Goal: Check status: Check status

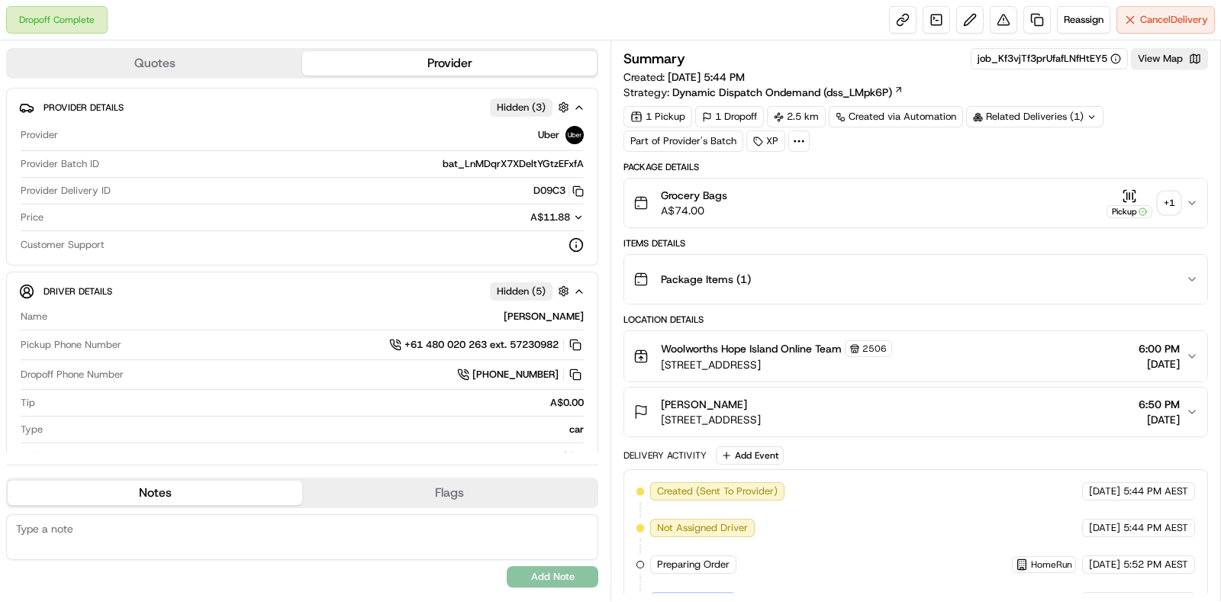
click at [1168, 208] on div "+ 1" at bounding box center [1169, 202] width 21 height 21
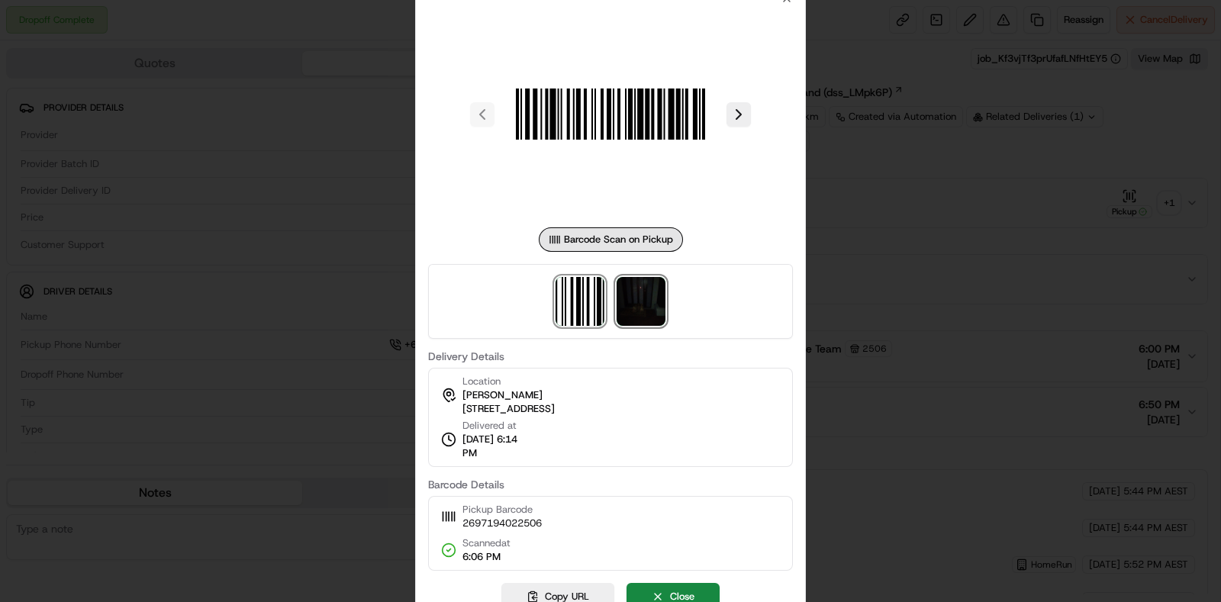
click at [649, 299] on img at bounding box center [641, 301] width 49 height 49
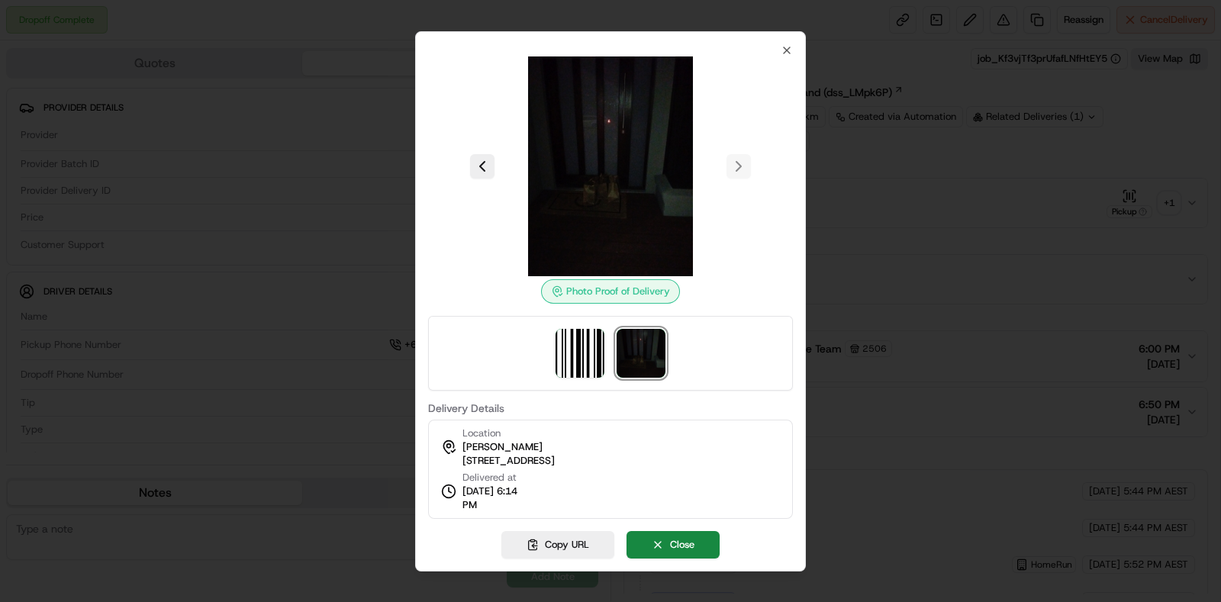
click at [954, 263] on div at bounding box center [610, 301] width 1221 height 602
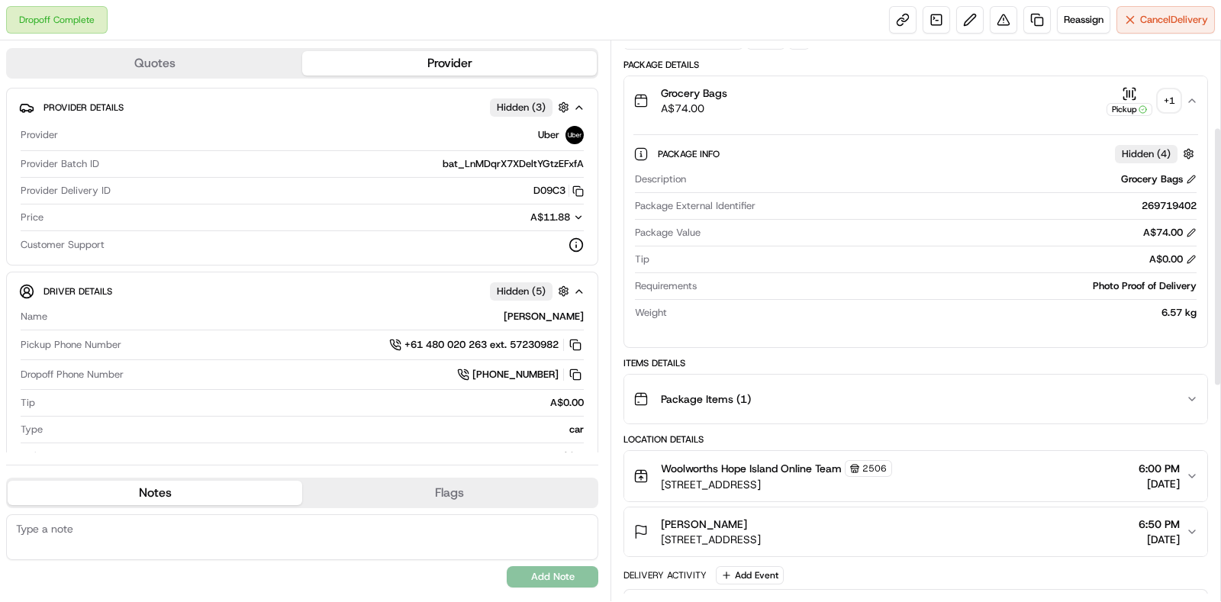
scroll to position [190, 0]
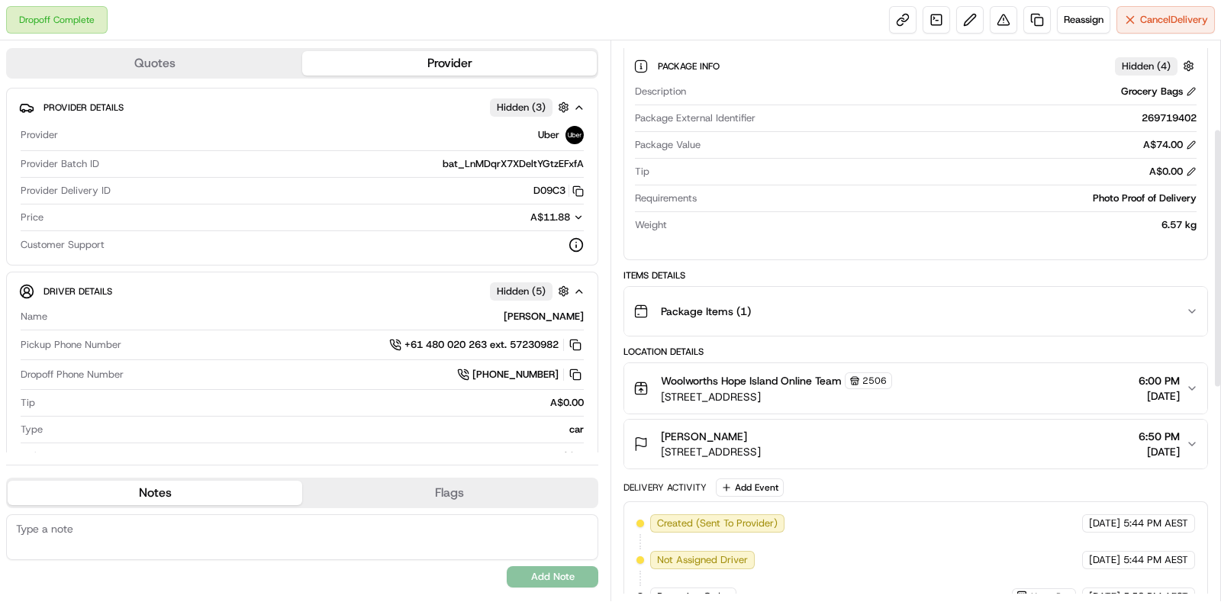
drag, startPoint x: 977, startPoint y: 289, endPoint x: 979, endPoint y: 312, distance: 23.0
click at [977, 290] on button "Package Items ( 1 )" at bounding box center [915, 311] width 583 height 49
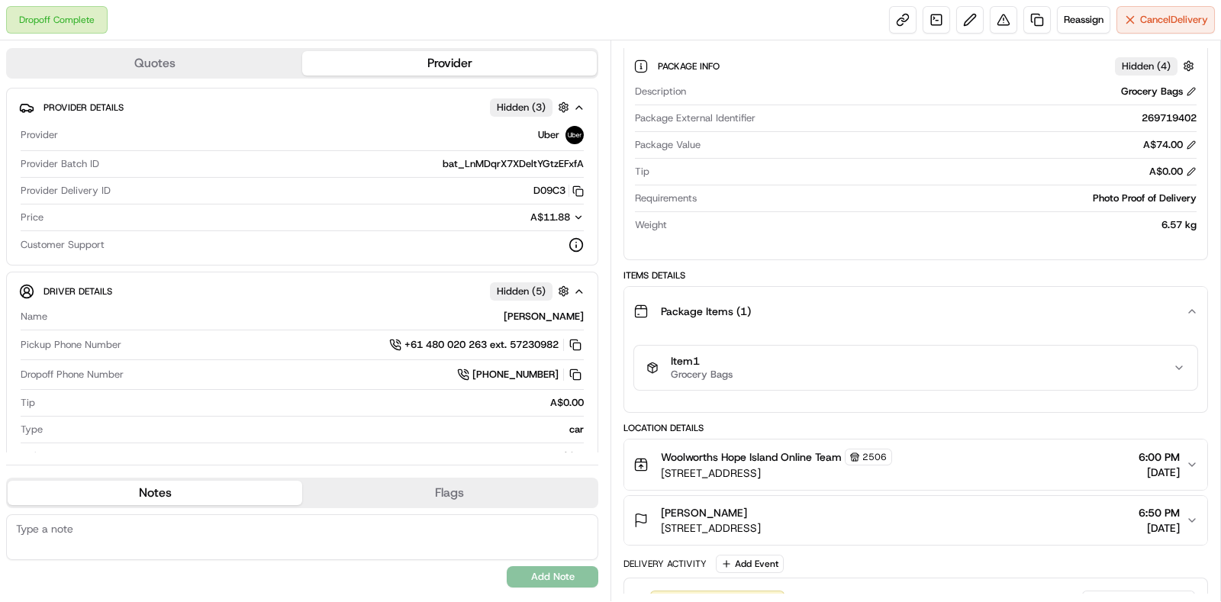
click at [973, 350] on button "Item 1 Grocery Bags" at bounding box center [915, 368] width 563 height 44
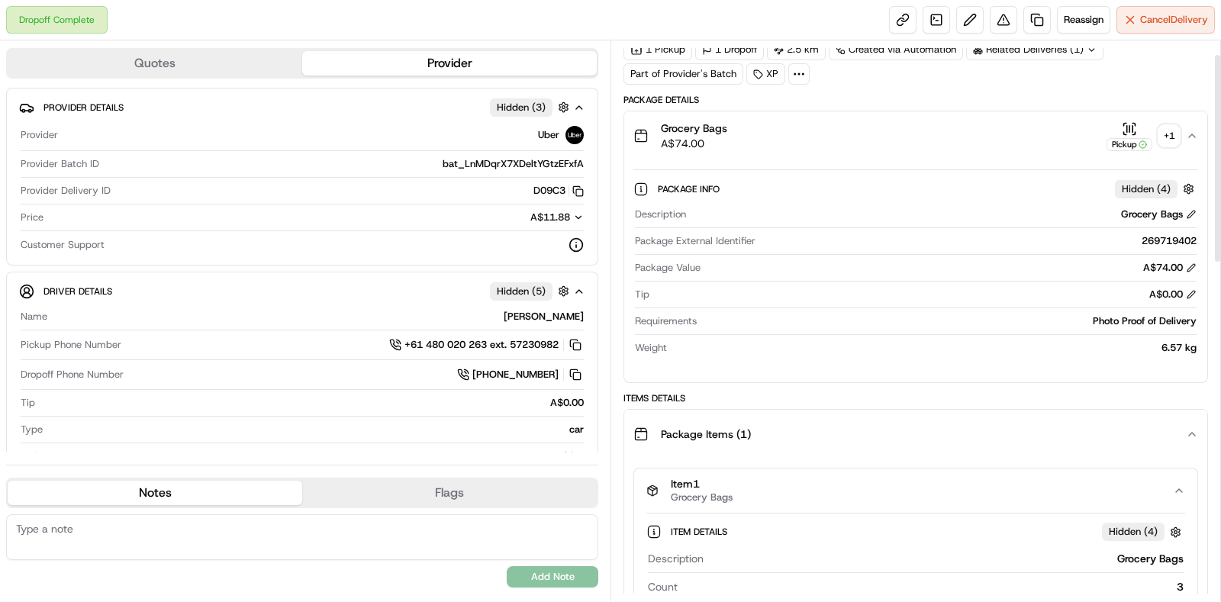
scroll to position [0, 0]
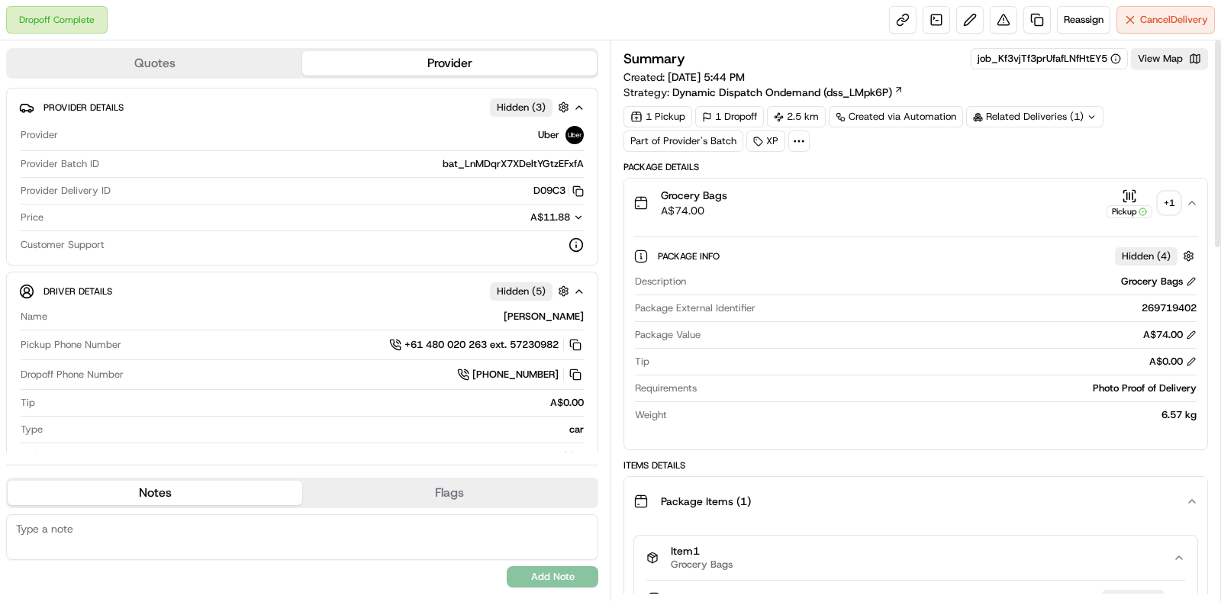
click at [1050, 120] on div "Related Deliveries (1)" at bounding box center [1034, 116] width 137 height 21
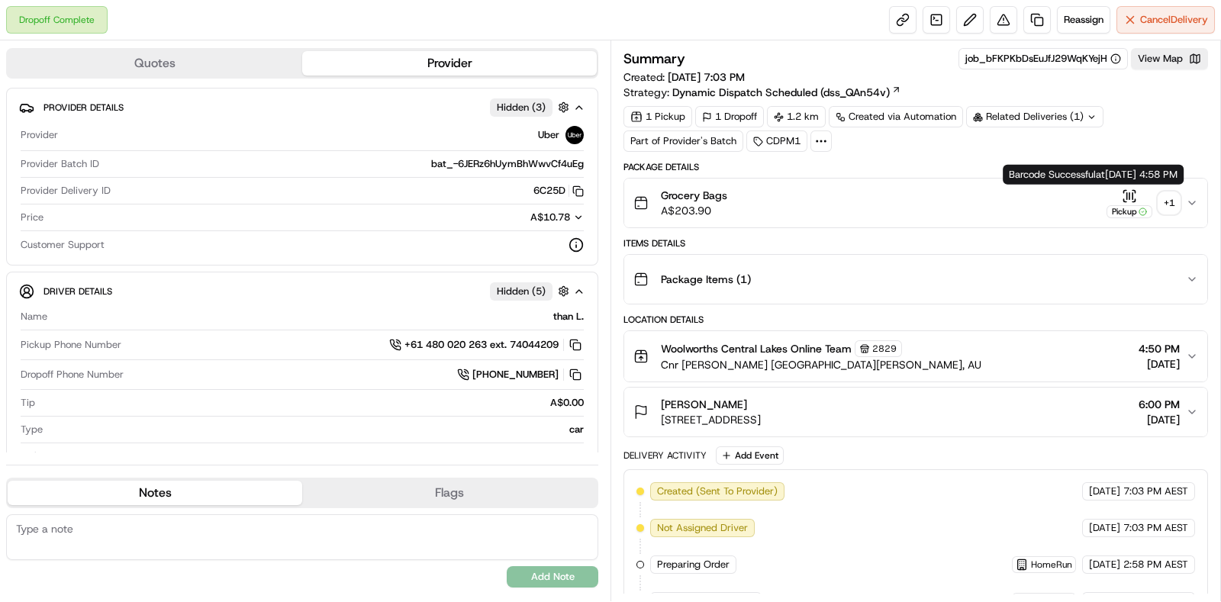
click at [1163, 200] on div "+ 1" at bounding box center [1169, 202] width 21 height 21
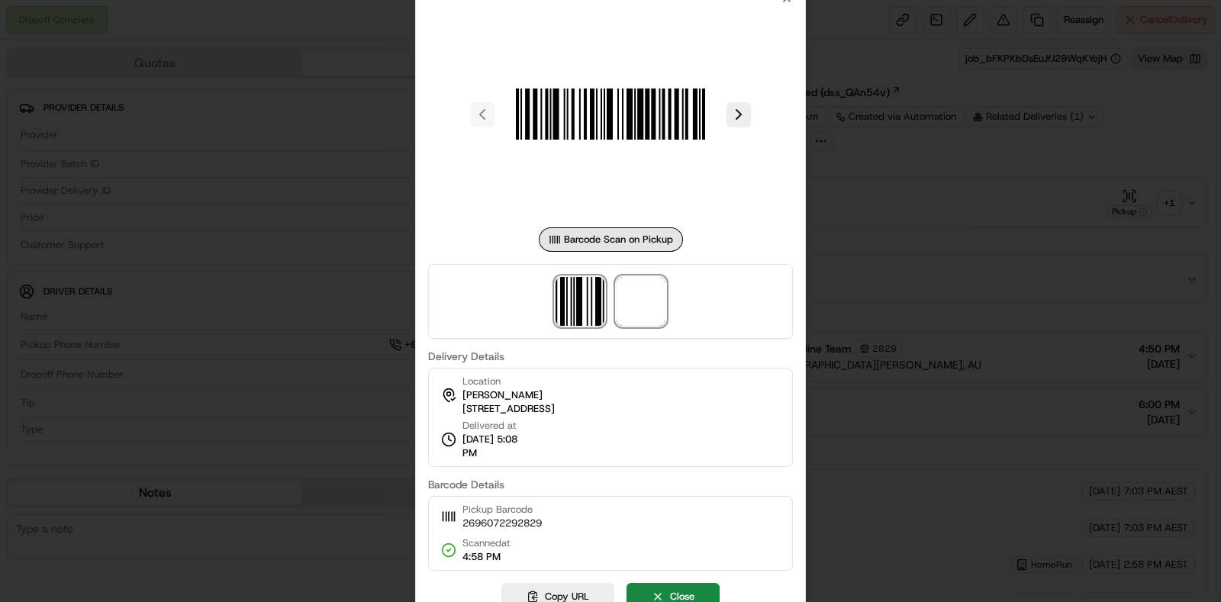
click at [623, 292] on span at bounding box center [641, 301] width 49 height 49
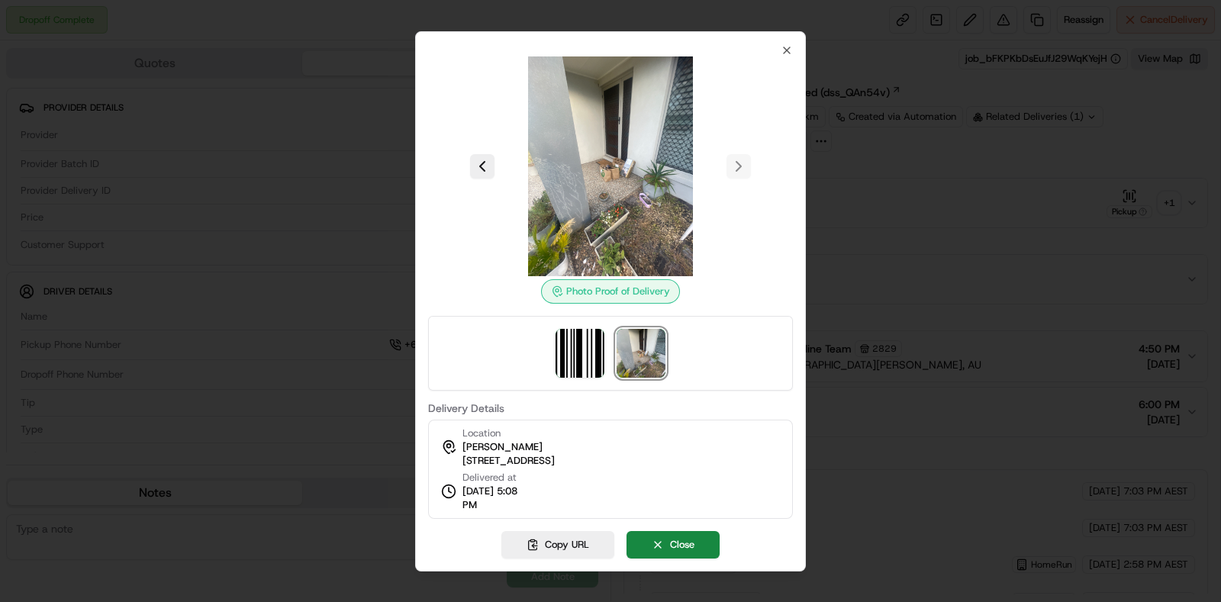
click at [892, 223] on div at bounding box center [610, 301] width 1221 height 602
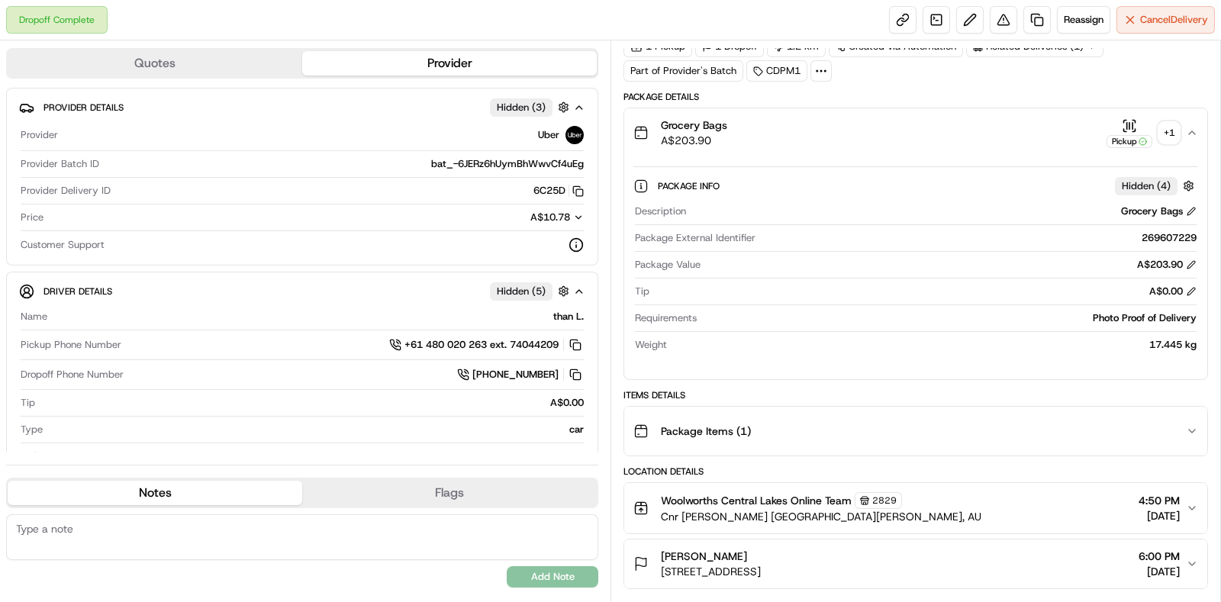
scroll to position [95, 0]
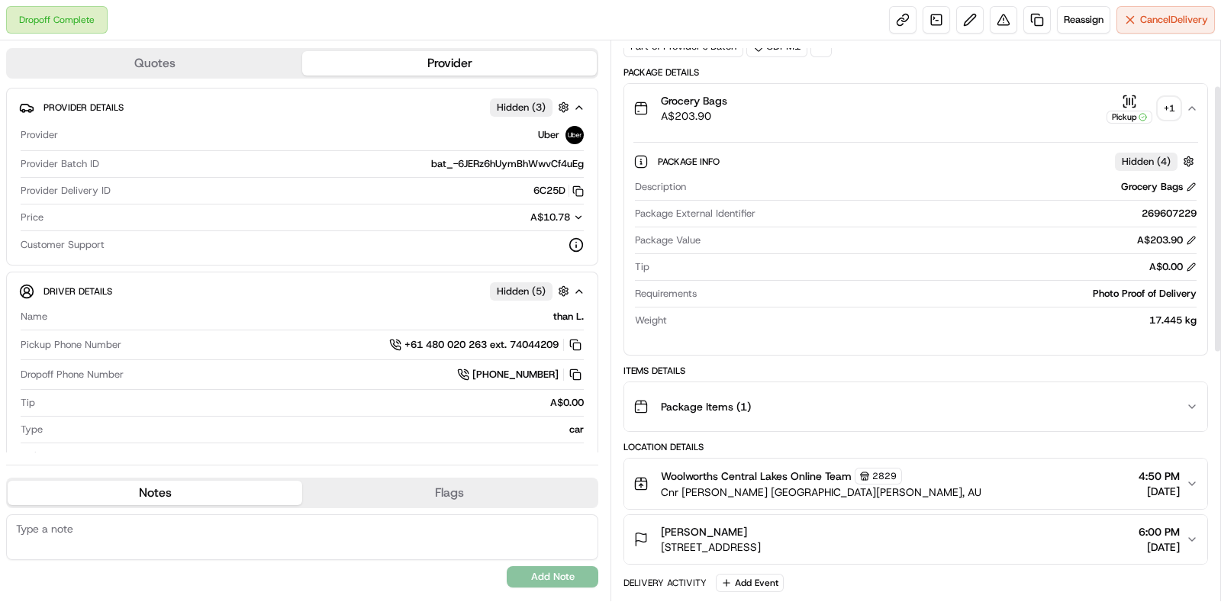
click at [991, 415] on div "Package Items ( 1 )" at bounding box center [910, 407] width 553 height 31
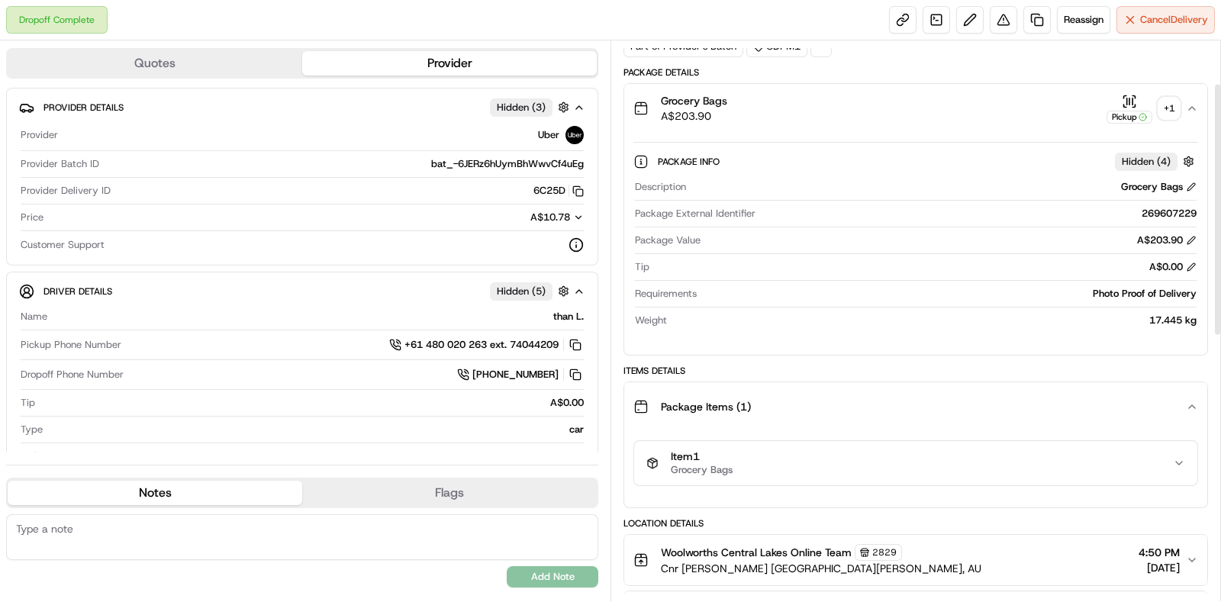
click at [981, 451] on div "Item 1 Grocery Bags" at bounding box center [910, 463] width 527 height 26
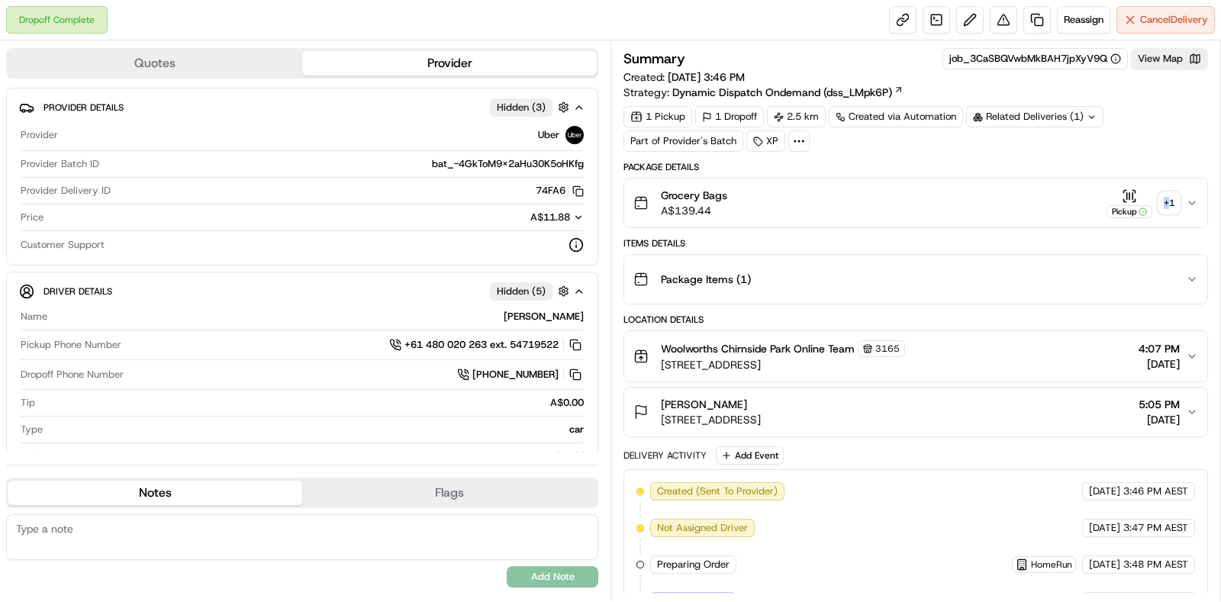
click at [1166, 200] on div "+ 1" at bounding box center [1169, 202] width 21 height 21
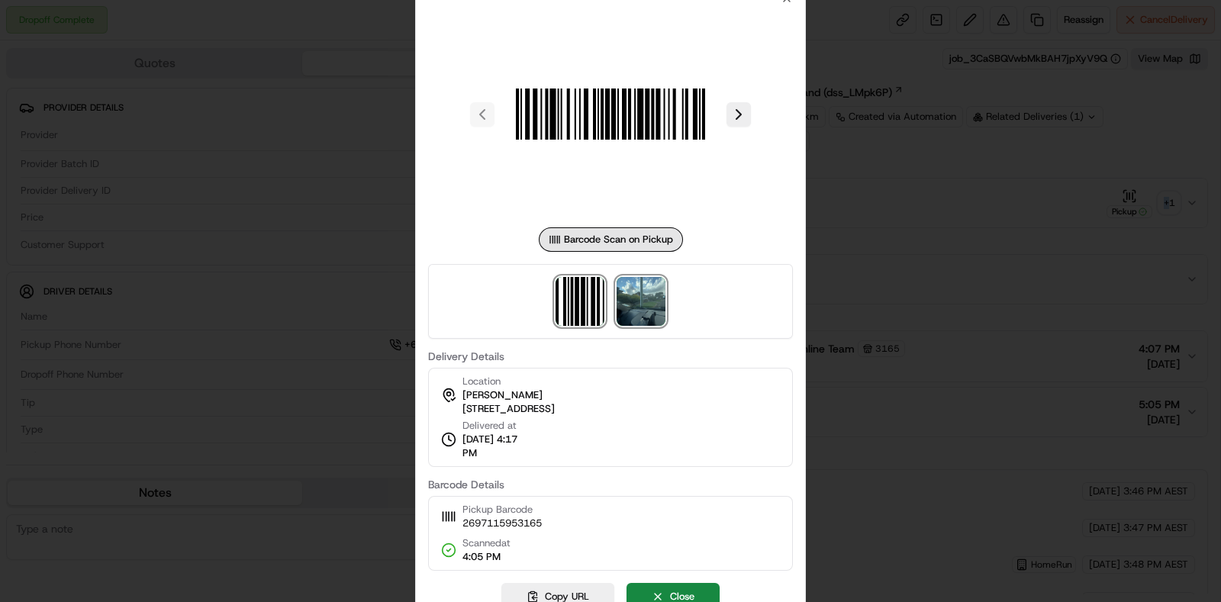
click at [640, 302] on img at bounding box center [641, 301] width 49 height 49
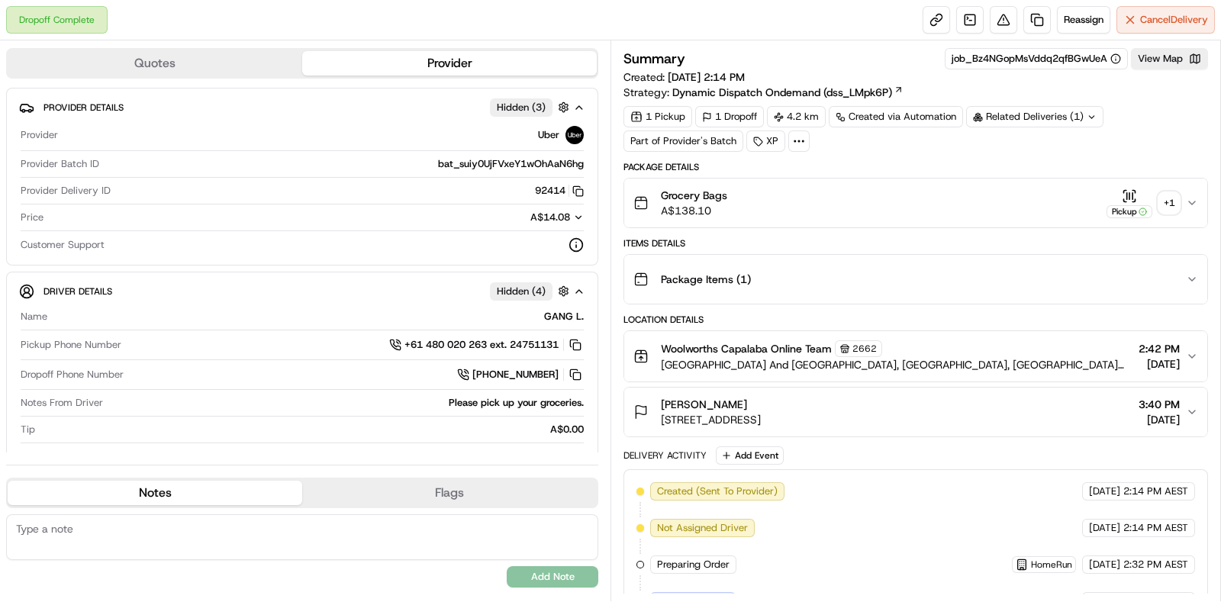
click at [1171, 202] on div "+ 1" at bounding box center [1169, 202] width 21 height 21
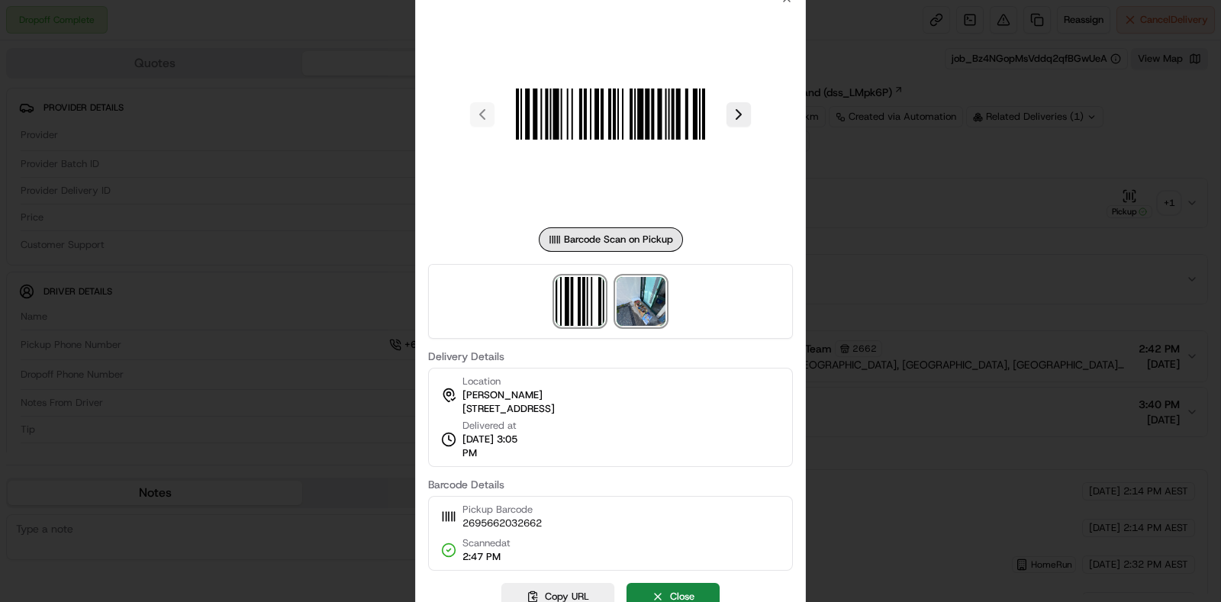
click at [657, 291] on img at bounding box center [641, 301] width 49 height 49
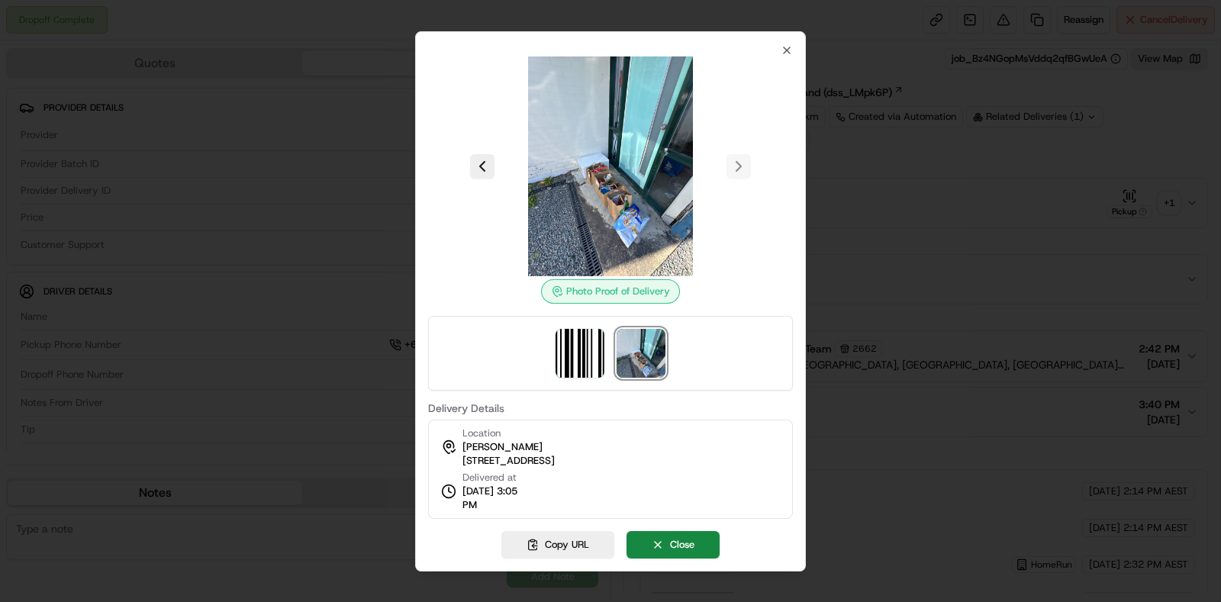
click at [965, 313] on div at bounding box center [610, 301] width 1221 height 602
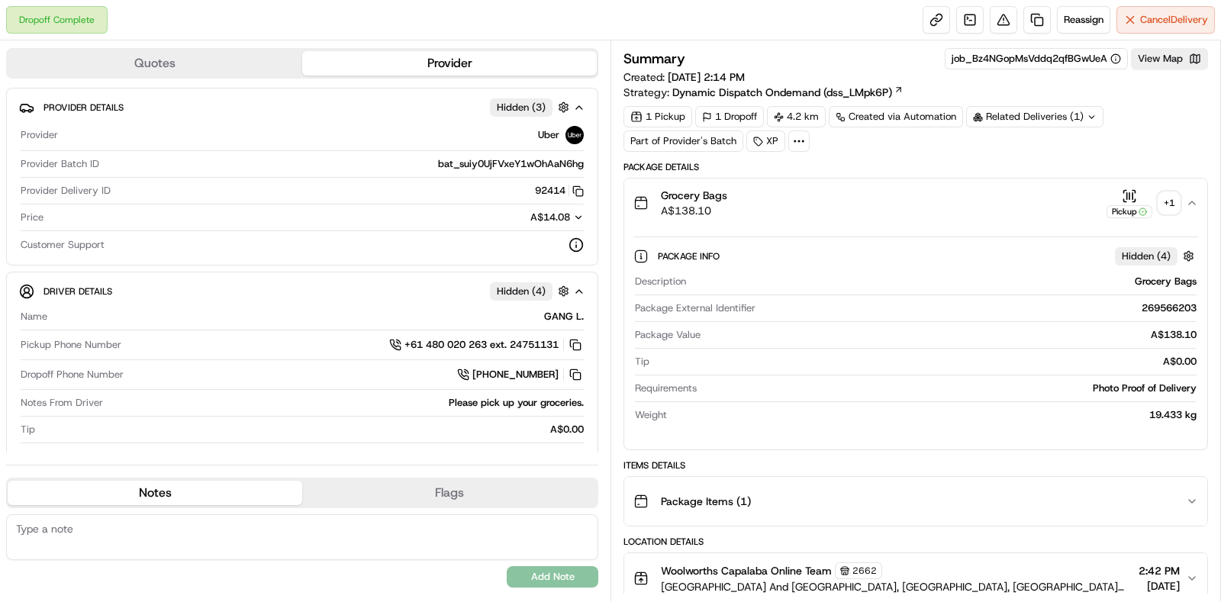
scroll to position [190, 0]
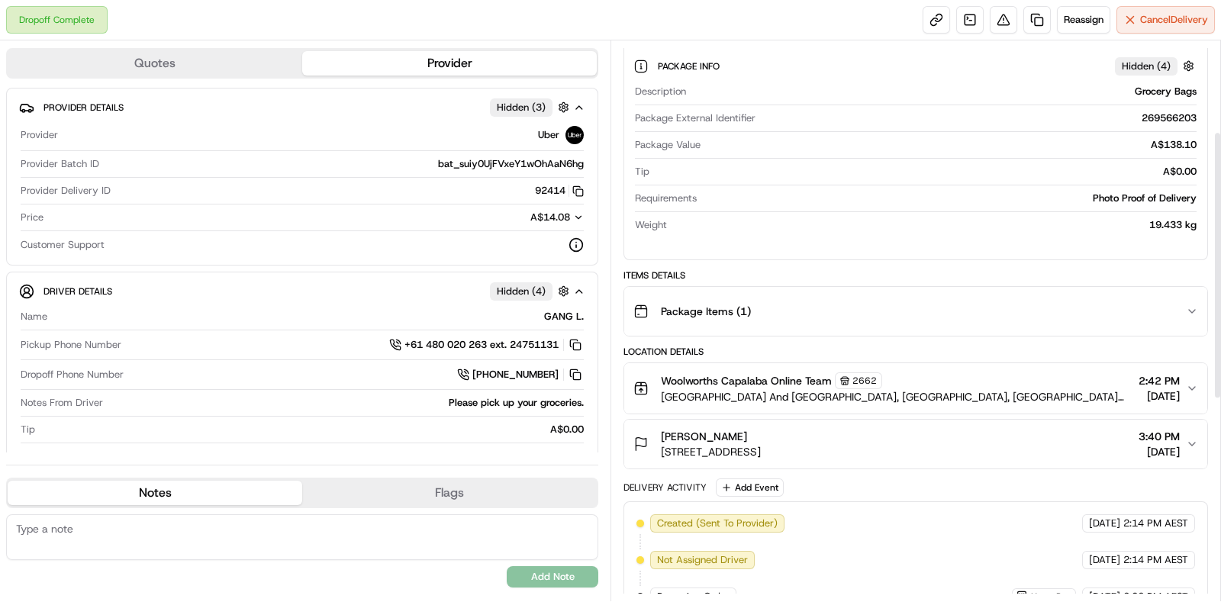
click at [995, 302] on div "Package Items ( 1 )" at bounding box center [910, 311] width 553 height 31
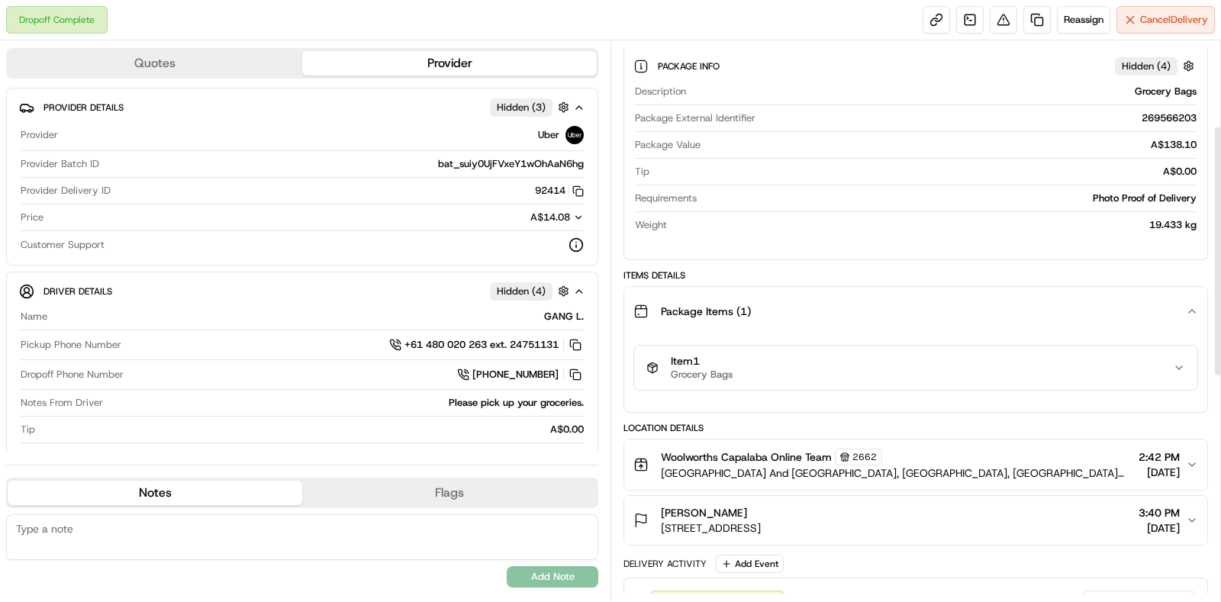
click at [985, 405] on div "Item 1 Grocery Bags" at bounding box center [915, 374] width 583 height 76
click at [981, 375] on div "Item 1 Grocery Bags" at bounding box center [910, 368] width 527 height 26
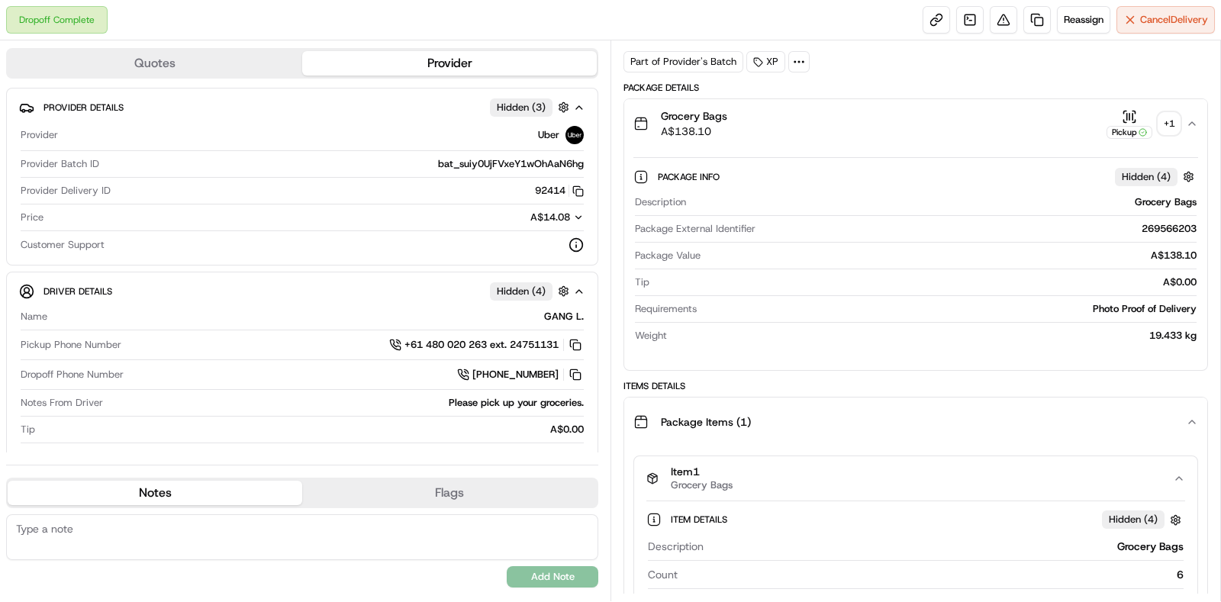
scroll to position [0, 0]
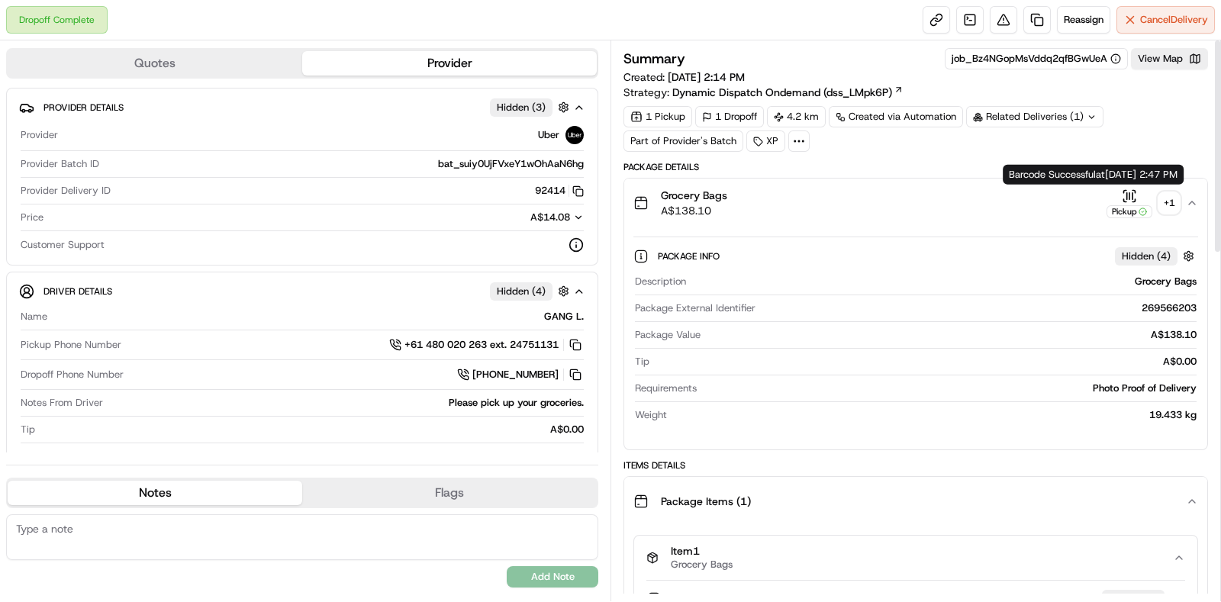
click at [1157, 200] on button "Pickup + 1" at bounding box center [1143, 204] width 73 height 30
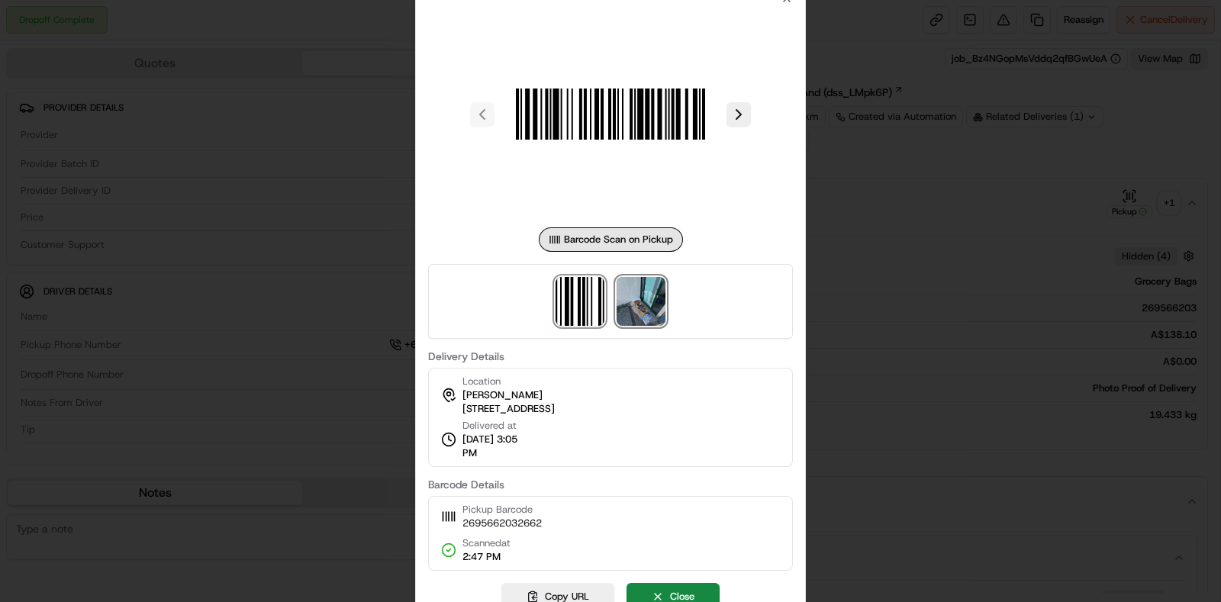
click at [624, 288] on img at bounding box center [641, 301] width 49 height 49
click at [901, 257] on div at bounding box center [610, 301] width 1221 height 602
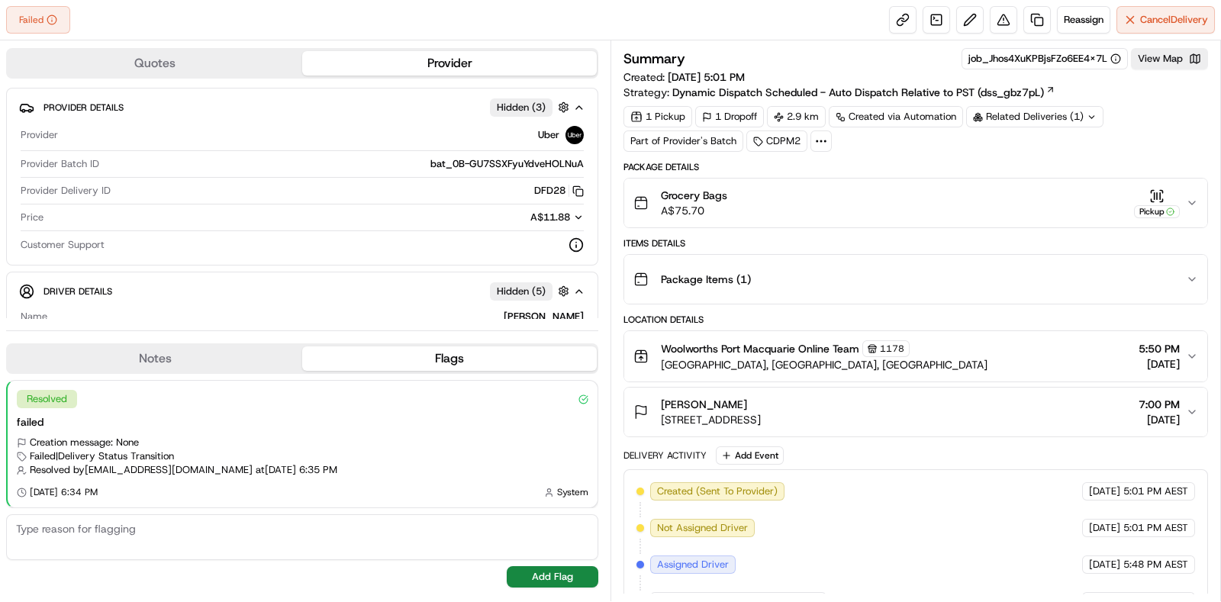
scroll to position [316, 0]
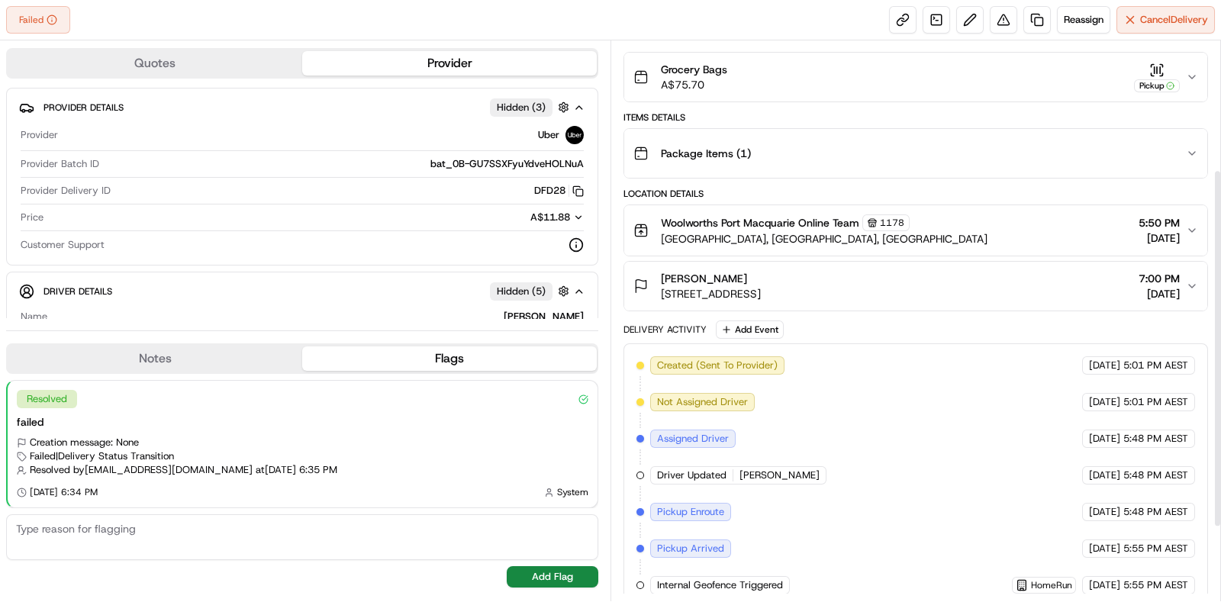
scroll to position [316, 0]
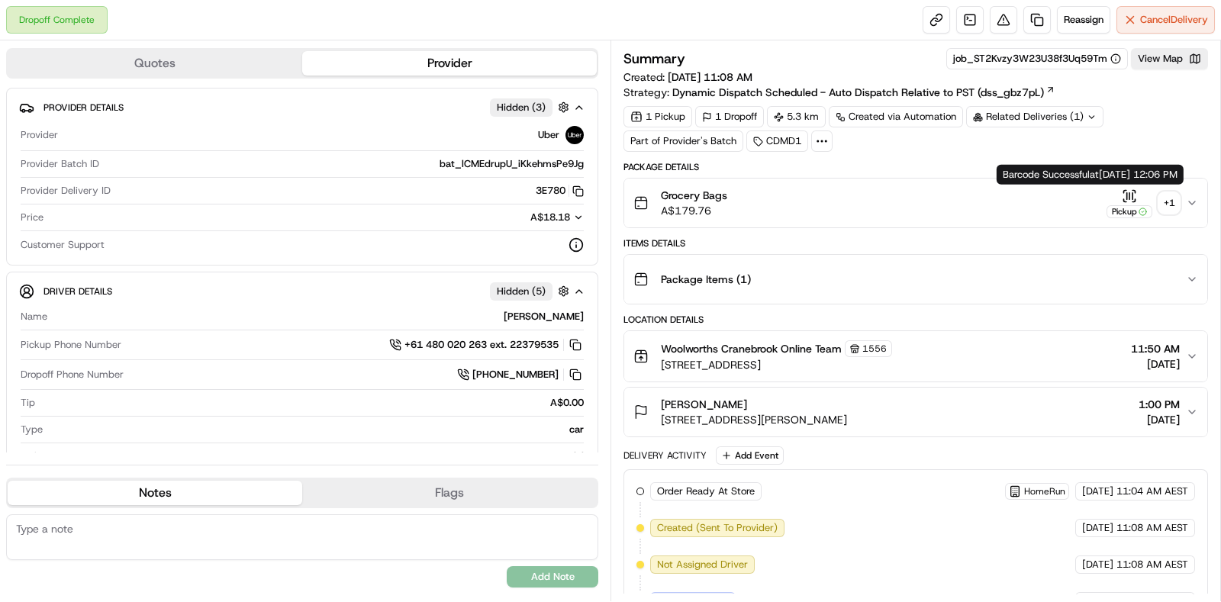
click at [1172, 198] on div "+ 1" at bounding box center [1169, 202] width 21 height 21
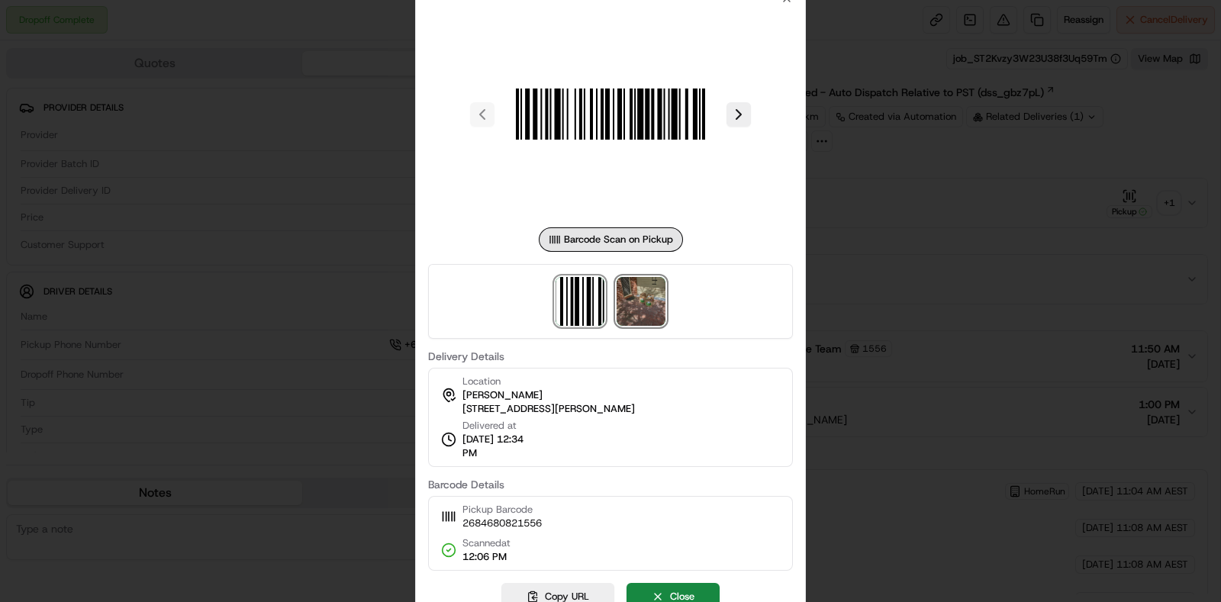
click at [653, 289] on img at bounding box center [641, 301] width 49 height 49
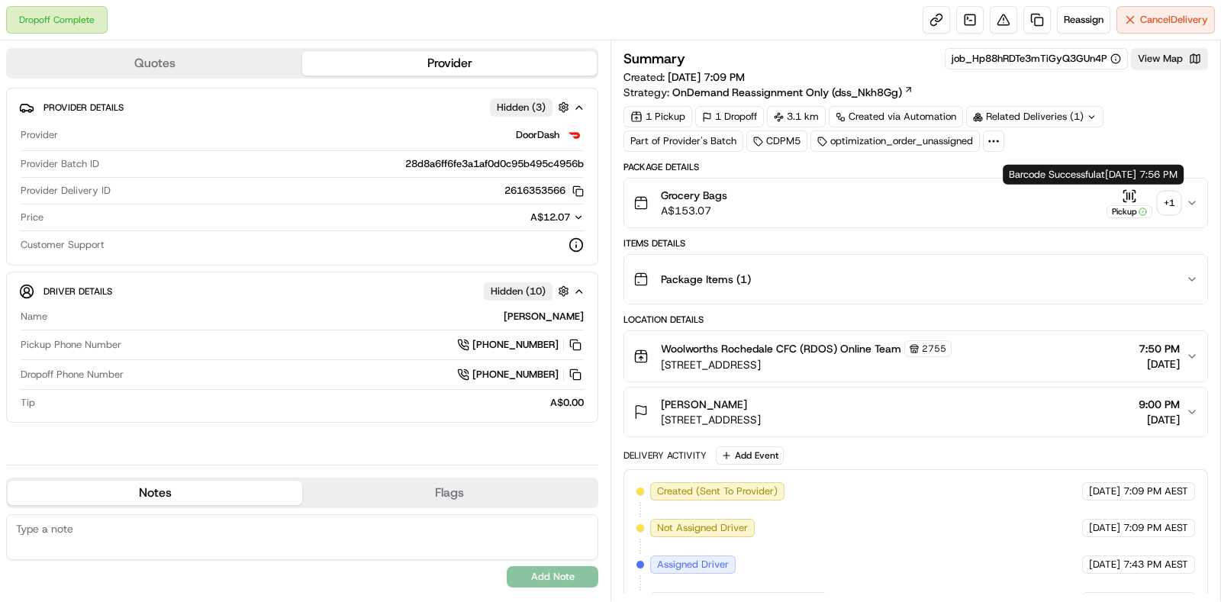
click at [1162, 206] on div "+ 1" at bounding box center [1169, 202] width 21 height 21
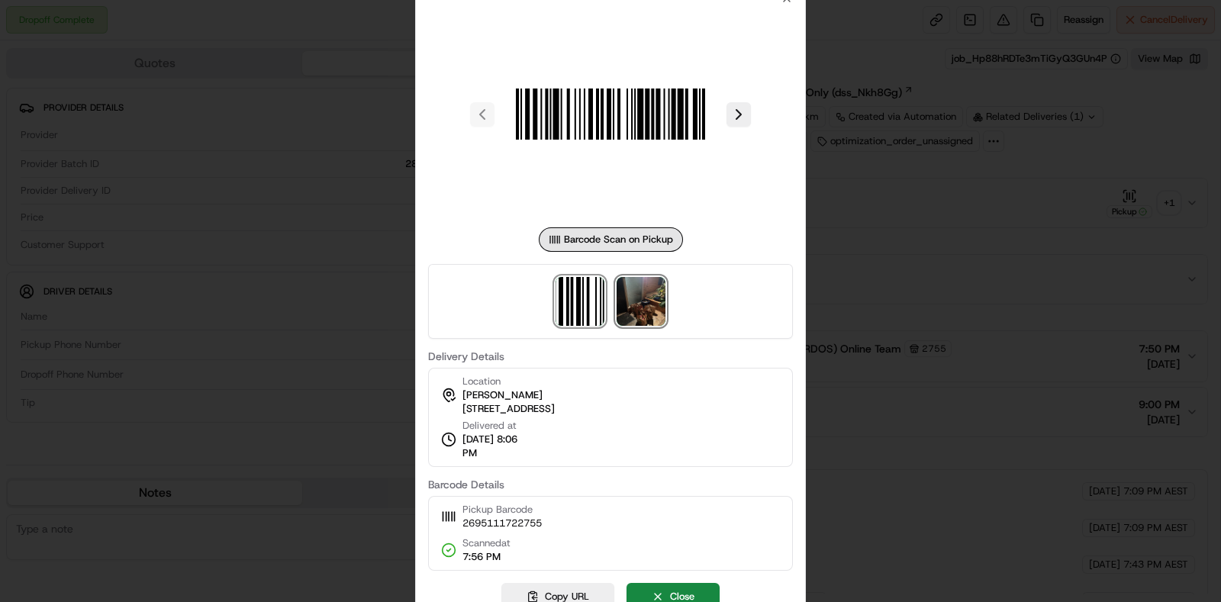
click at [653, 311] on img at bounding box center [641, 301] width 49 height 49
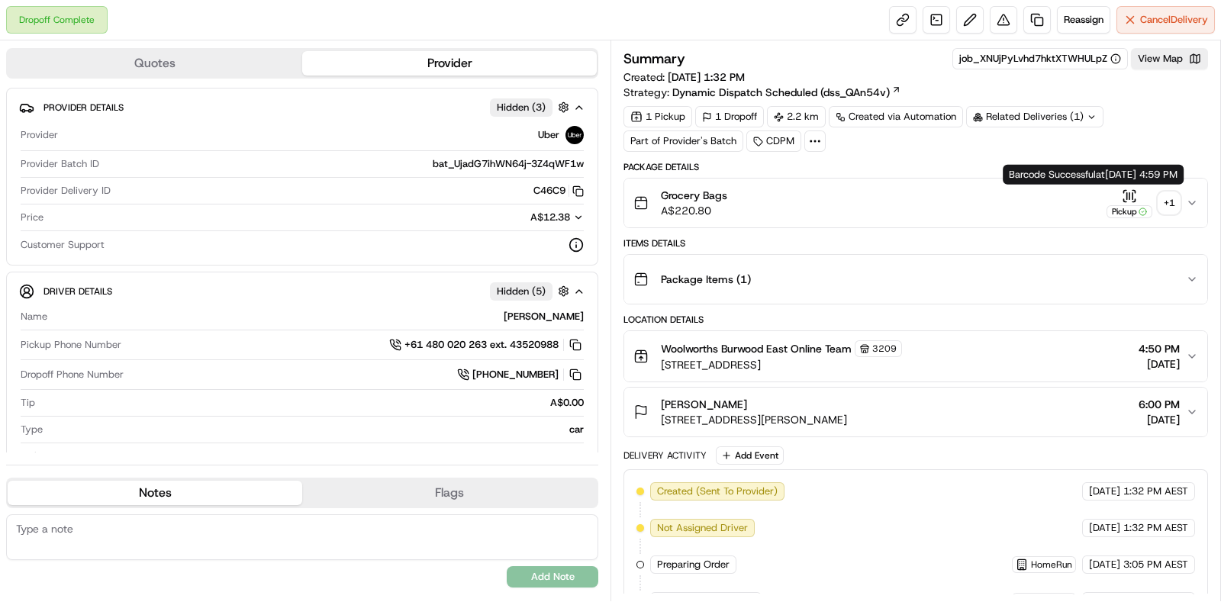
click at [1160, 195] on div "+ 1" at bounding box center [1169, 202] width 21 height 21
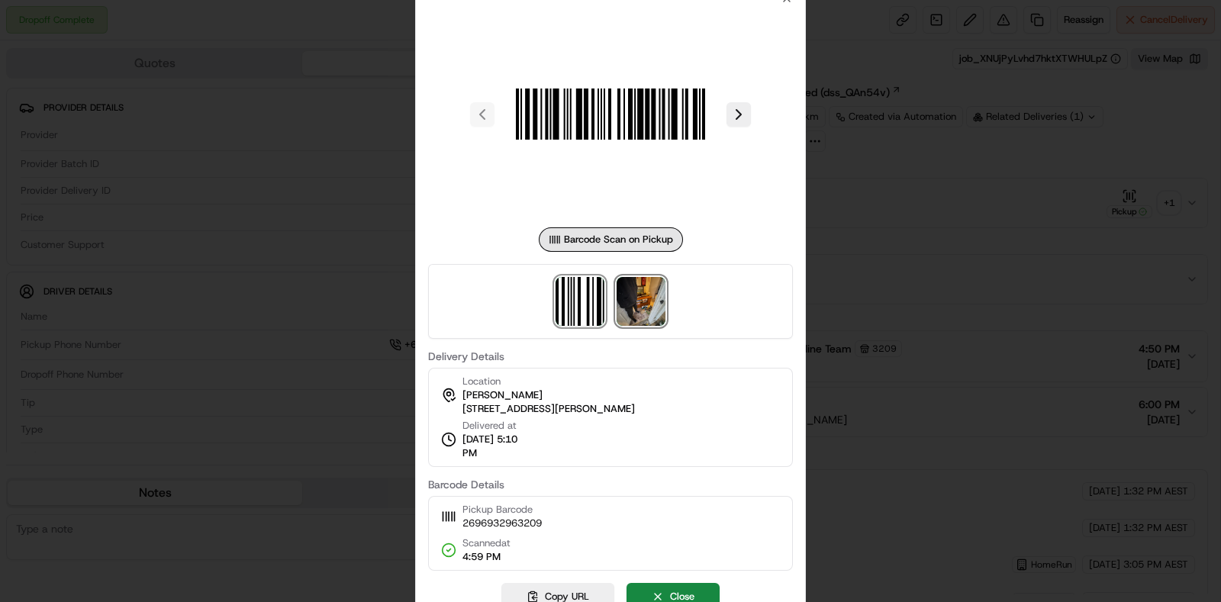
click at [653, 307] on img at bounding box center [641, 301] width 49 height 49
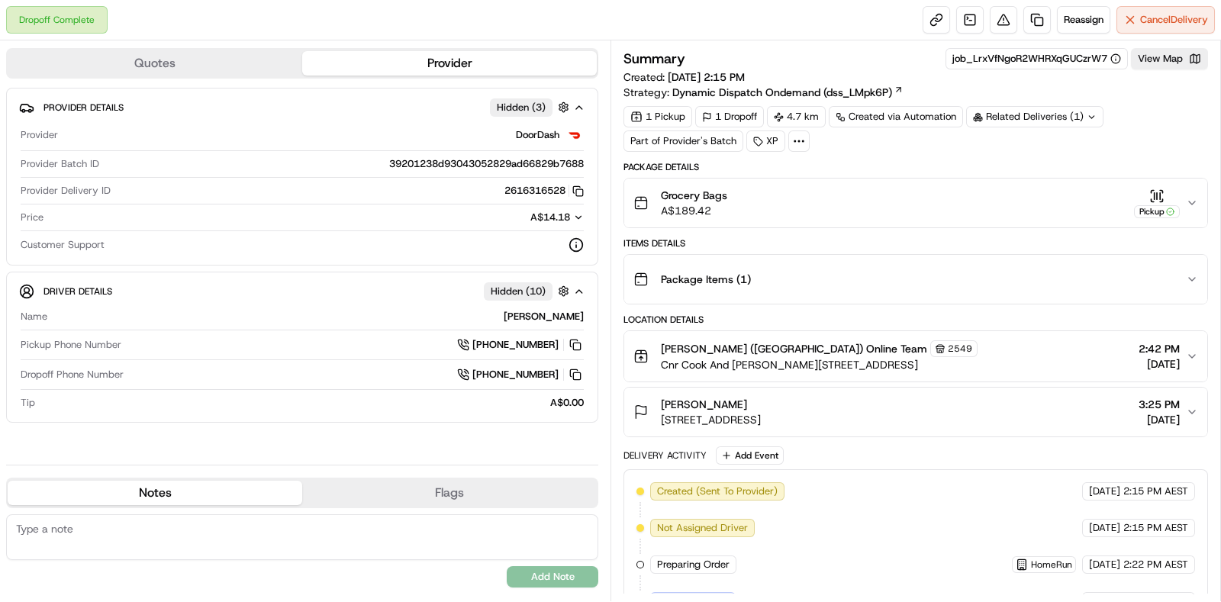
scroll to position [426, 0]
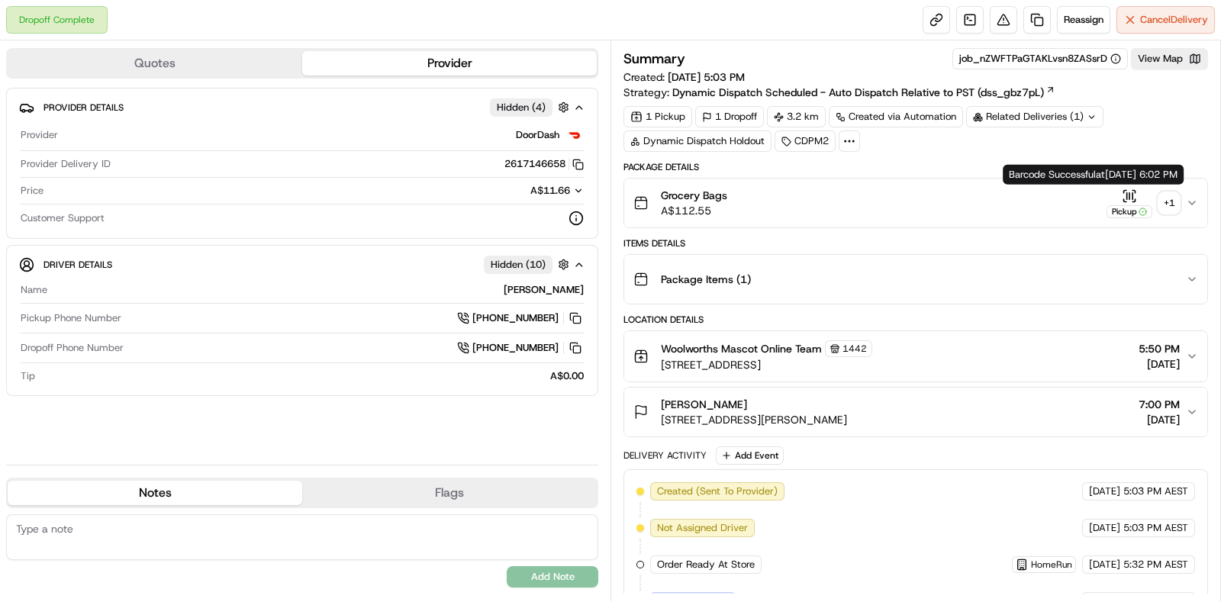
click at [1173, 211] on div "+ 1" at bounding box center [1169, 202] width 21 height 21
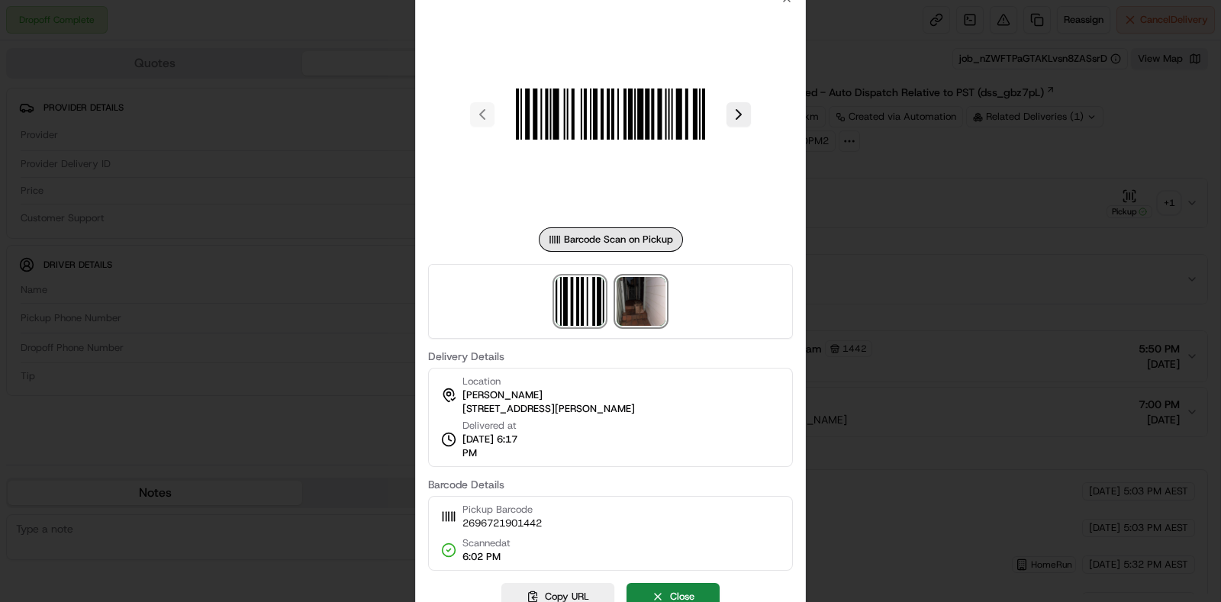
click at [653, 306] on img at bounding box center [641, 301] width 49 height 49
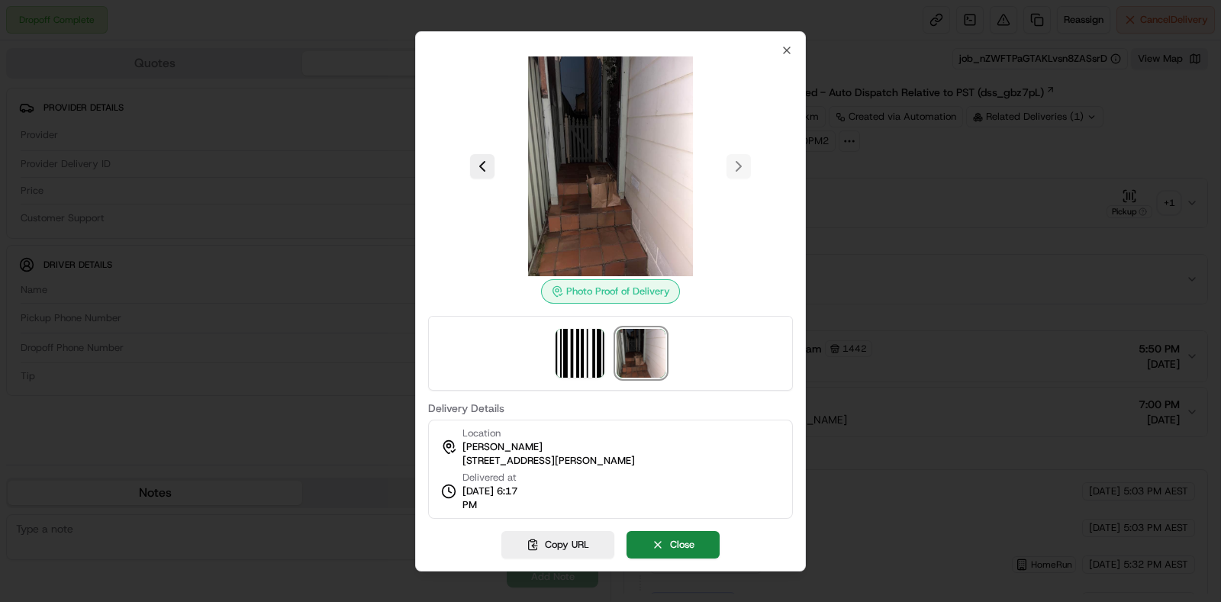
click at [1008, 244] on div at bounding box center [610, 301] width 1221 height 602
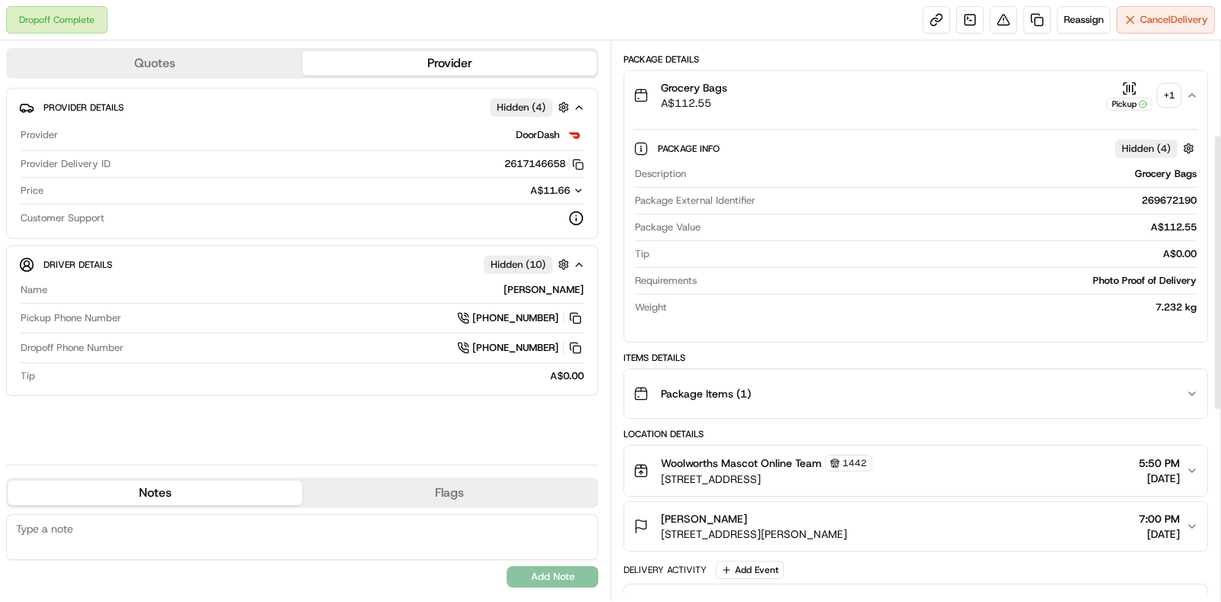
scroll to position [190, 0]
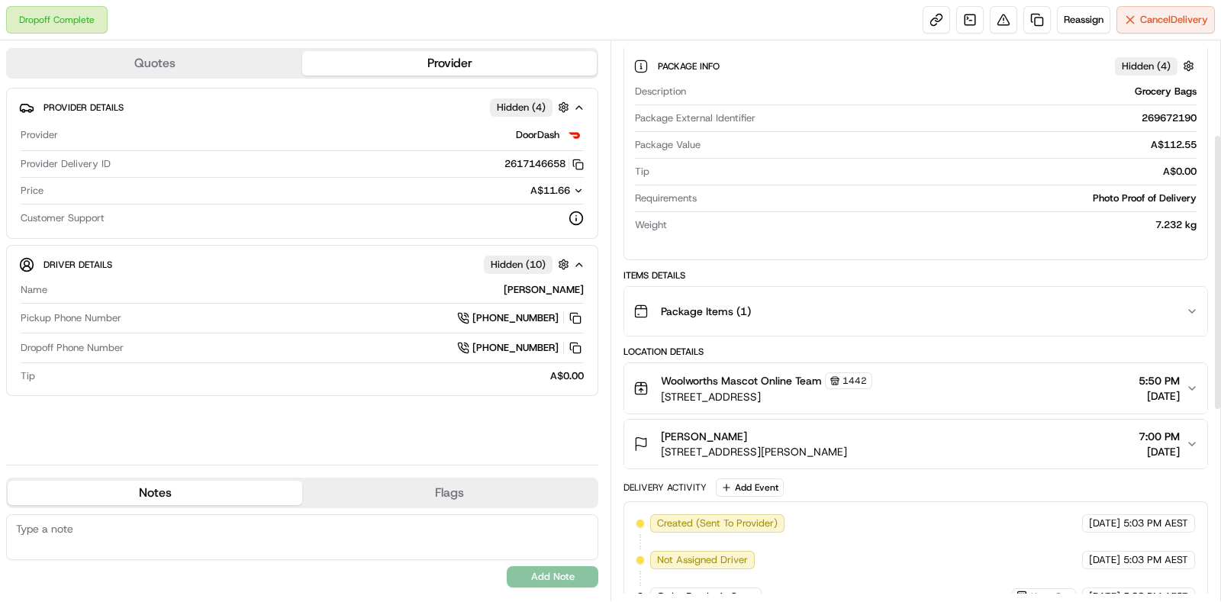
click at [1000, 350] on div "Location Details" at bounding box center [916, 352] width 585 height 12
click at [996, 323] on div "Package Items ( 1 )" at bounding box center [910, 311] width 553 height 31
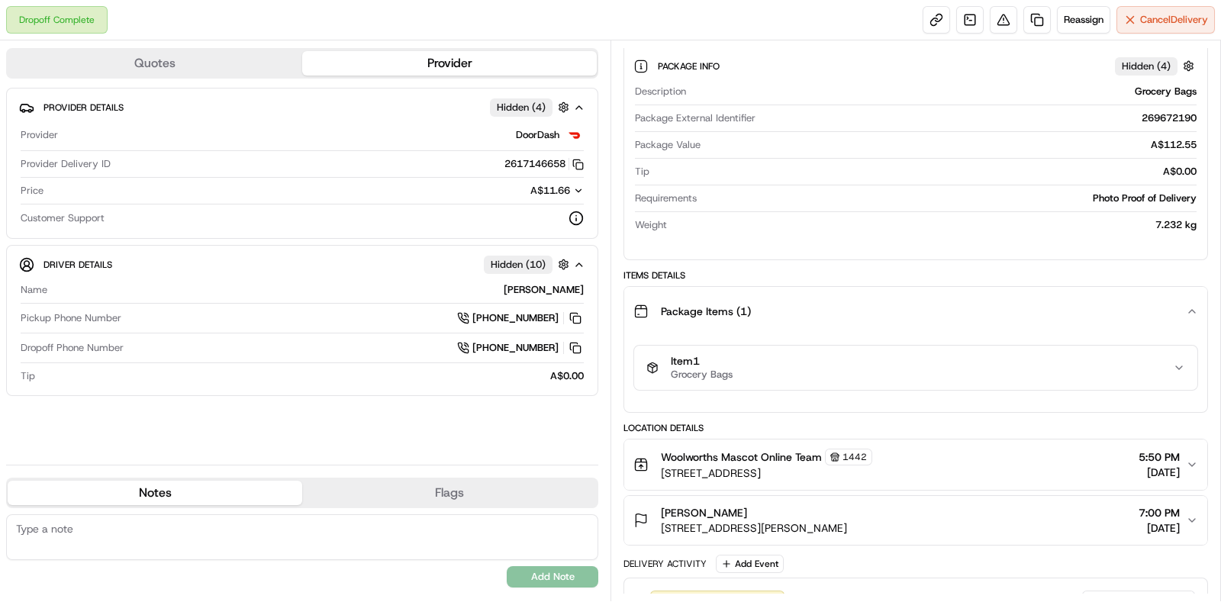
click at [990, 357] on div "Item 1 Grocery Bags" at bounding box center [910, 368] width 527 height 26
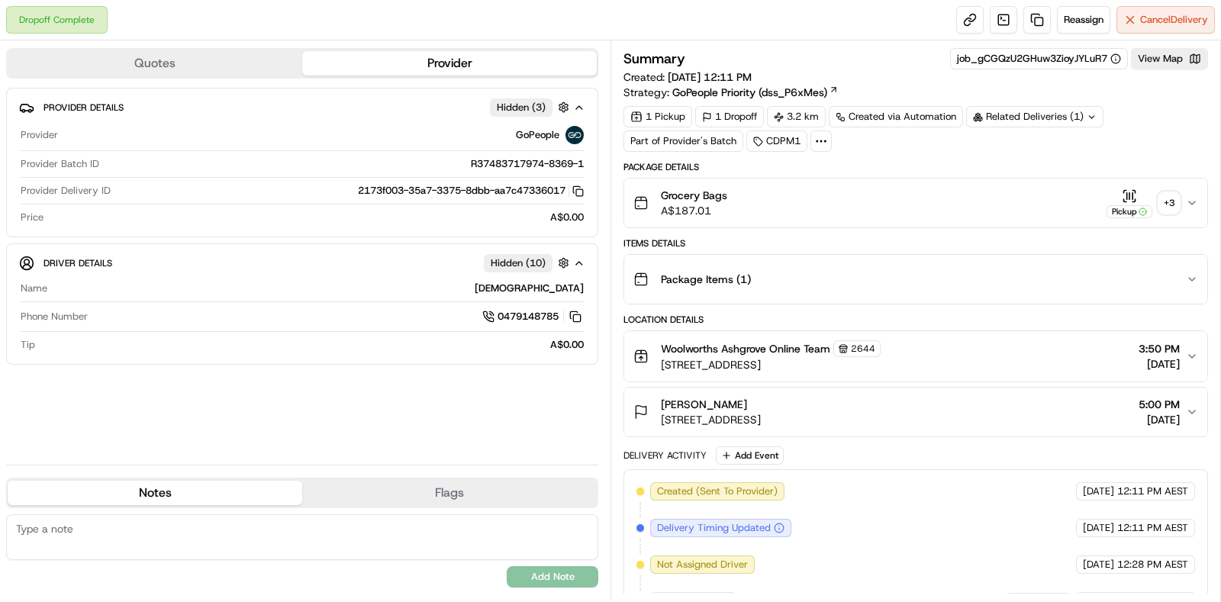
click at [1172, 196] on div "+ 3" at bounding box center [1169, 202] width 21 height 21
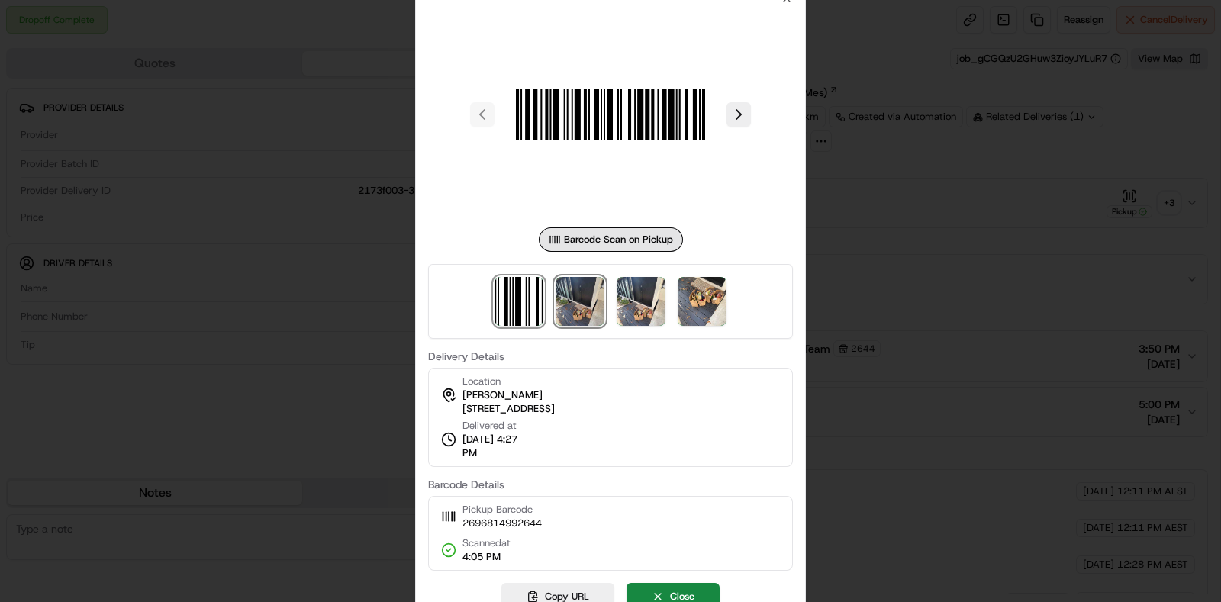
click at [595, 293] on img at bounding box center [580, 301] width 49 height 49
